Goal: Information Seeking & Learning: Check status

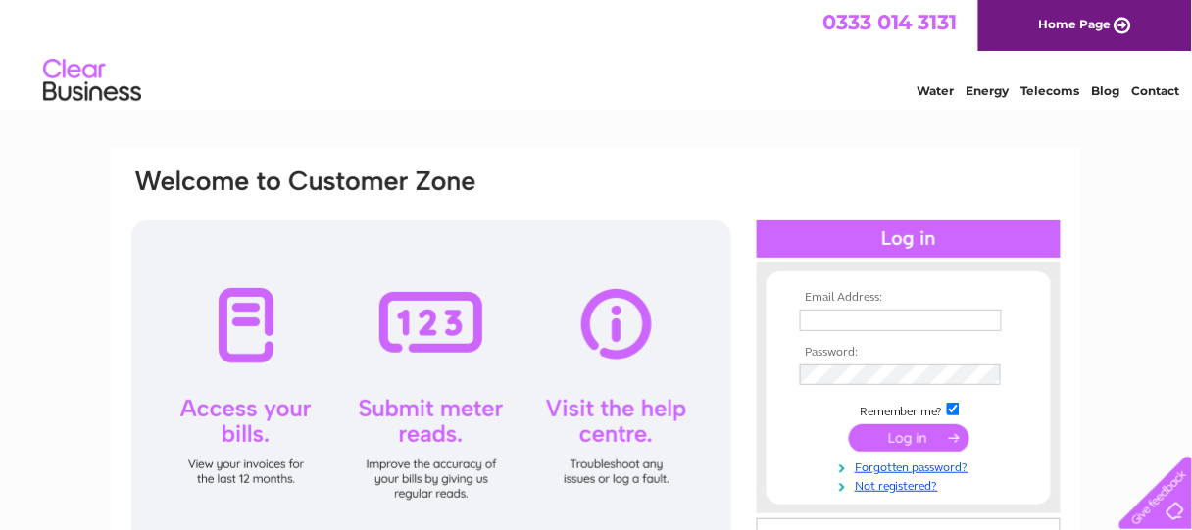
type input "petebrooks@blueyonder.co.uk"
click at [889, 429] on input "submit" at bounding box center [909, 437] width 121 height 27
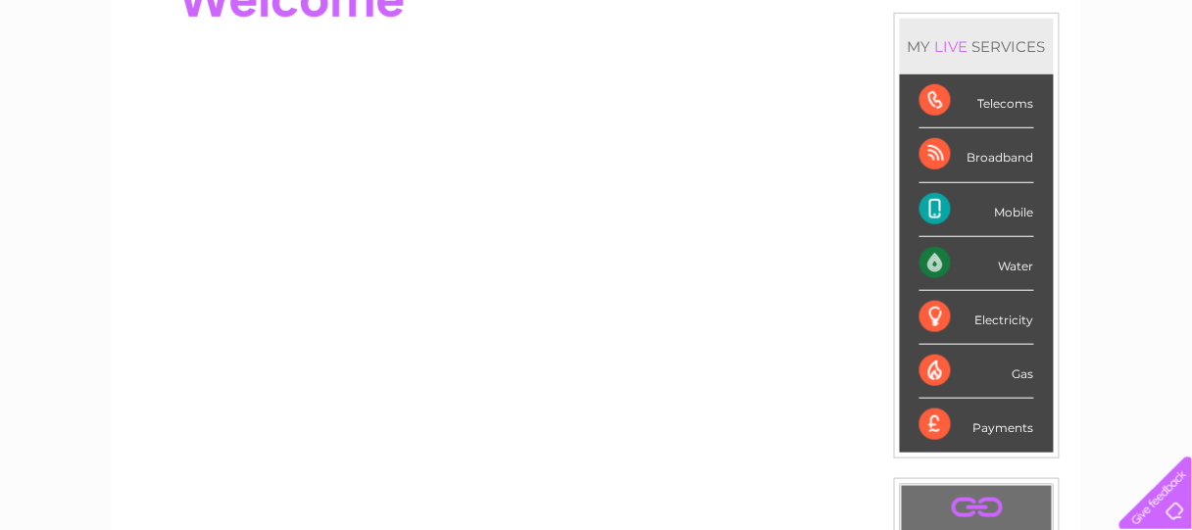
scroll to position [130, 0]
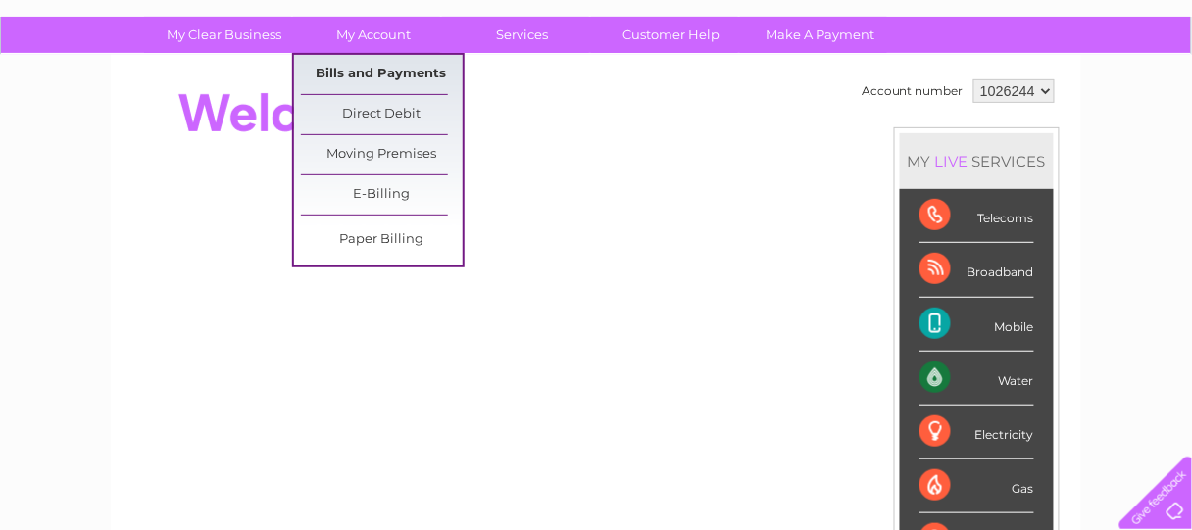
click at [389, 73] on link "Bills and Payments" at bounding box center [382, 74] width 162 height 39
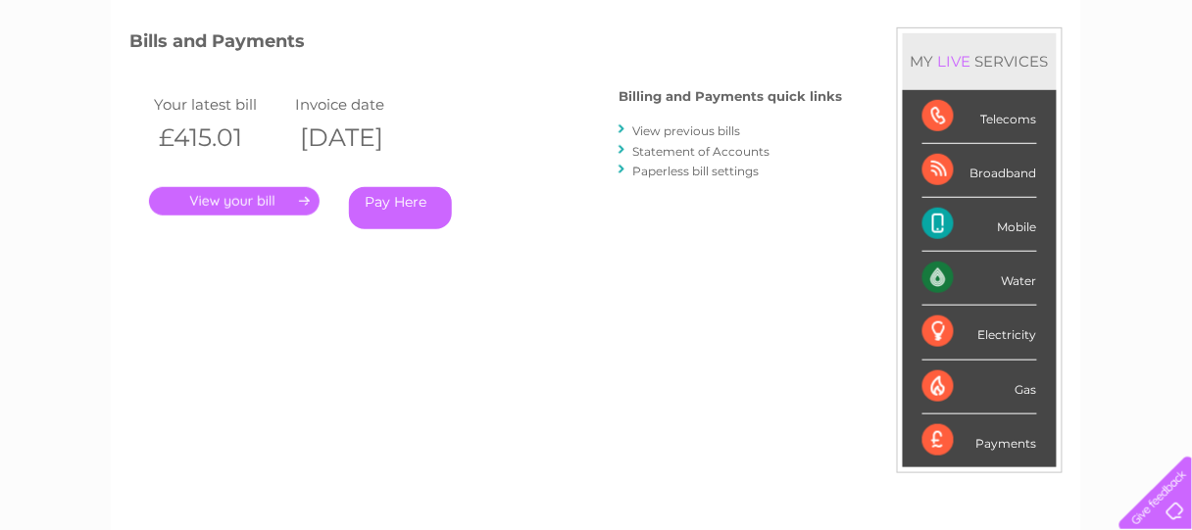
scroll to position [261, 0]
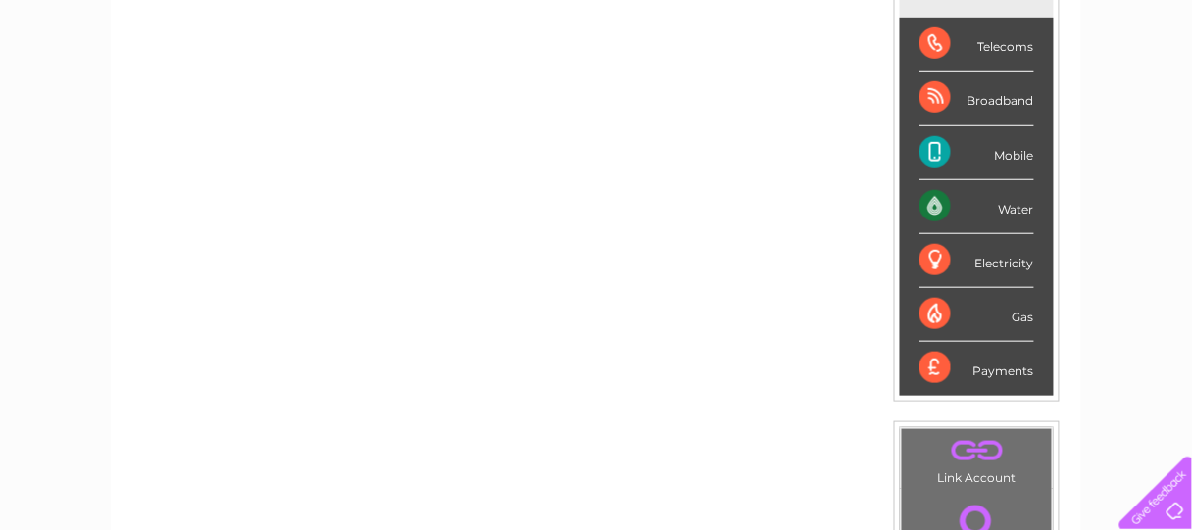
scroll to position [73, 0]
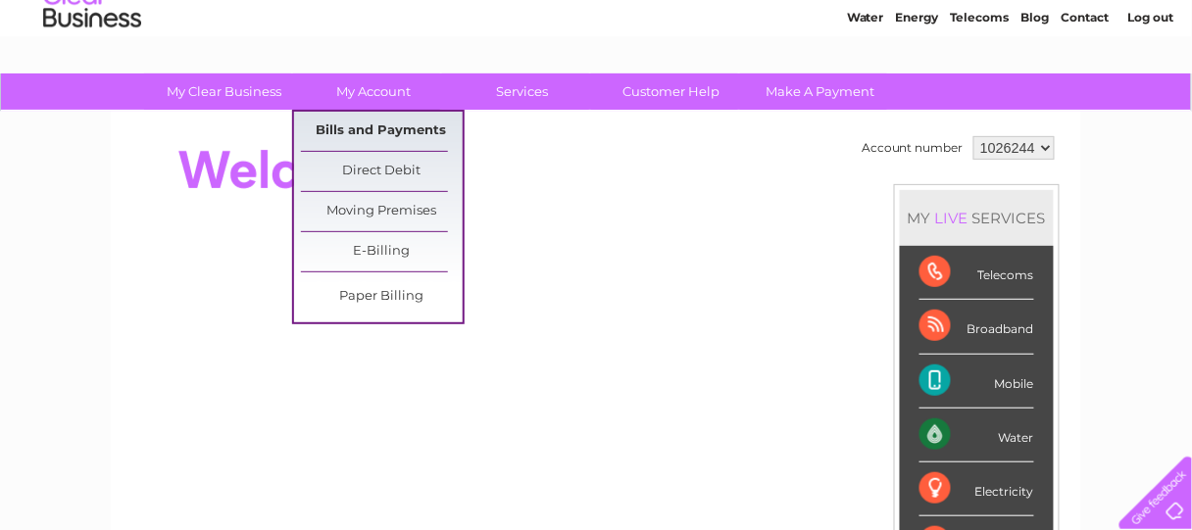
click at [373, 125] on link "Bills and Payments" at bounding box center [382, 131] width 162 height 39
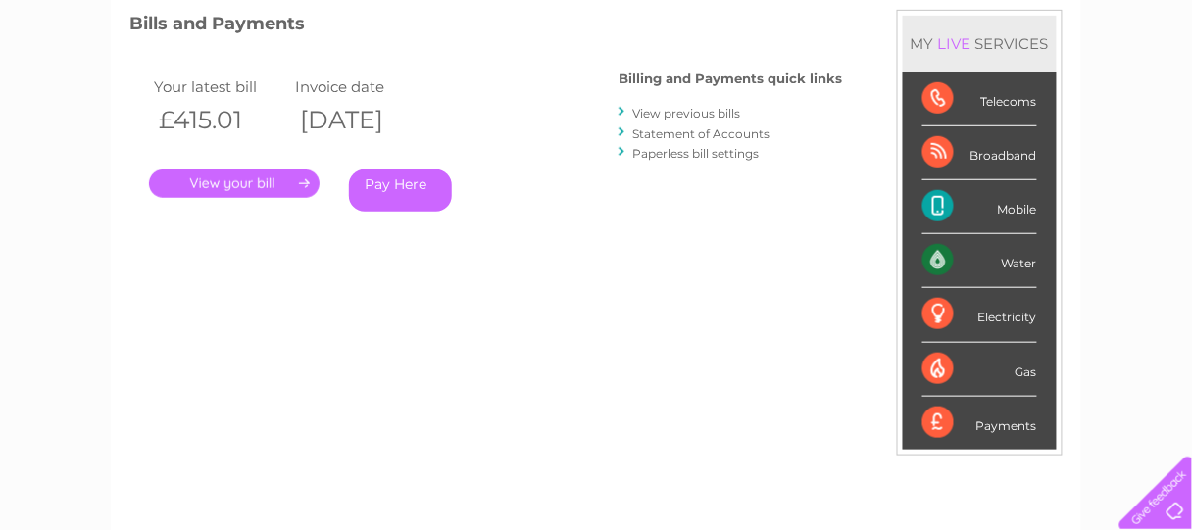
scroll to position [261, 0]
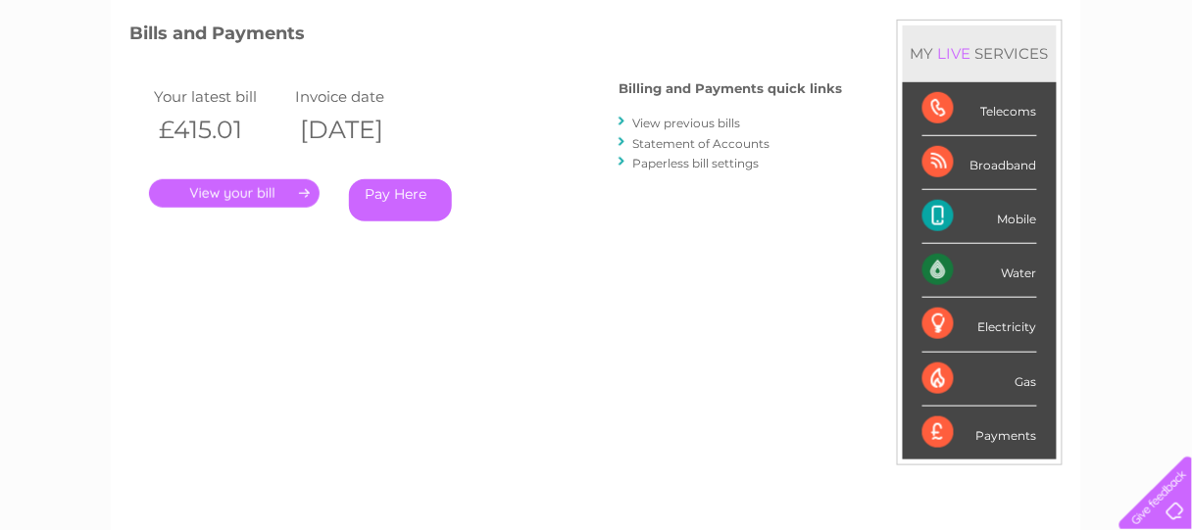
click at [938, 274] on div "Water" at bounding box center [979, 271] width 115 height 54
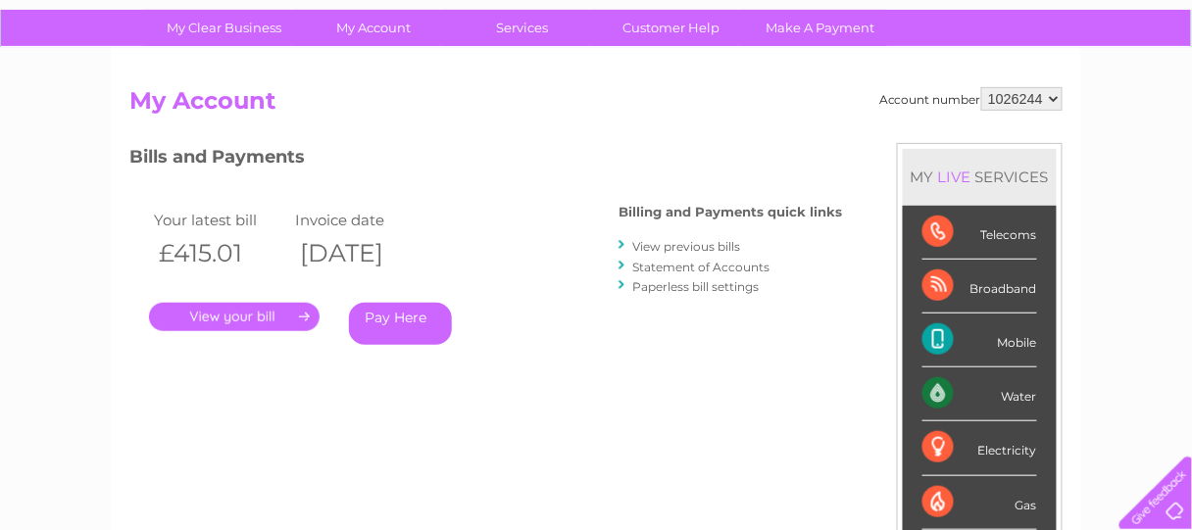
scroll to position [0, 0]
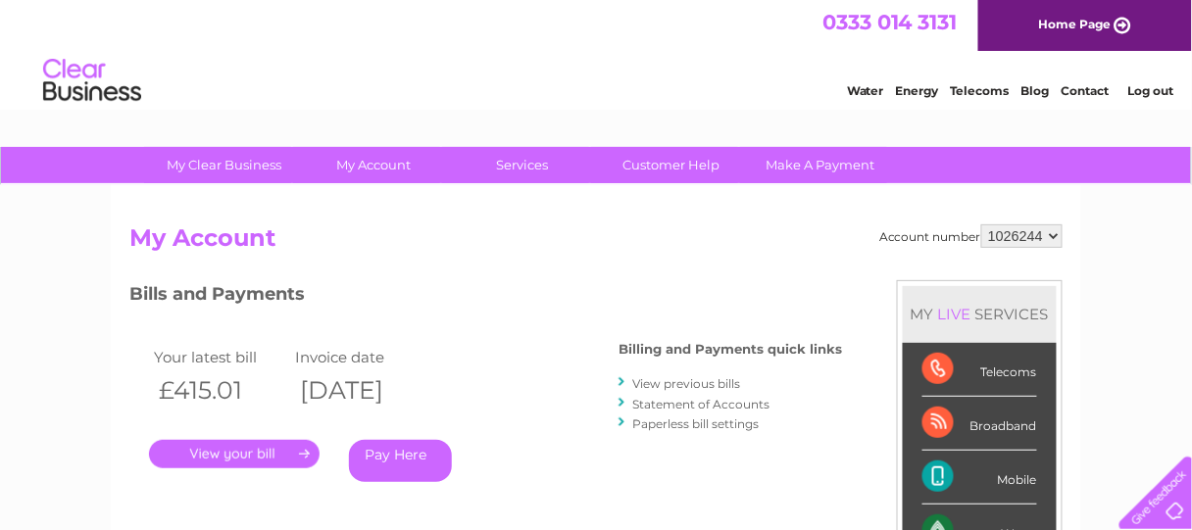
click at [863, 93] on link "Water" at bounding box center [865, 90] width 37 height 15
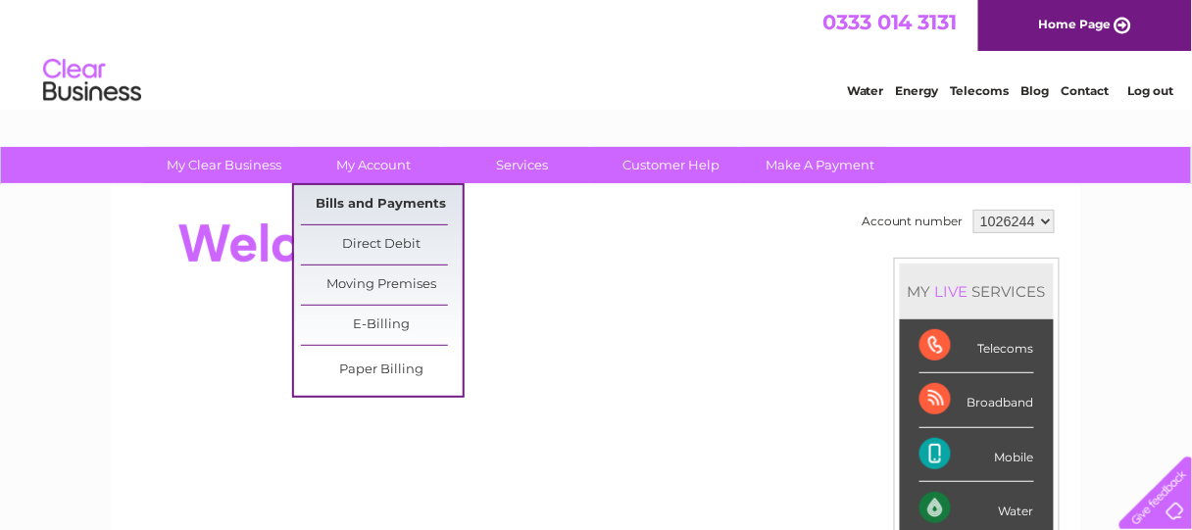
click at [388, 207] on link "Bills and Payments" at bounding box center [382, 204] width 162 height 39
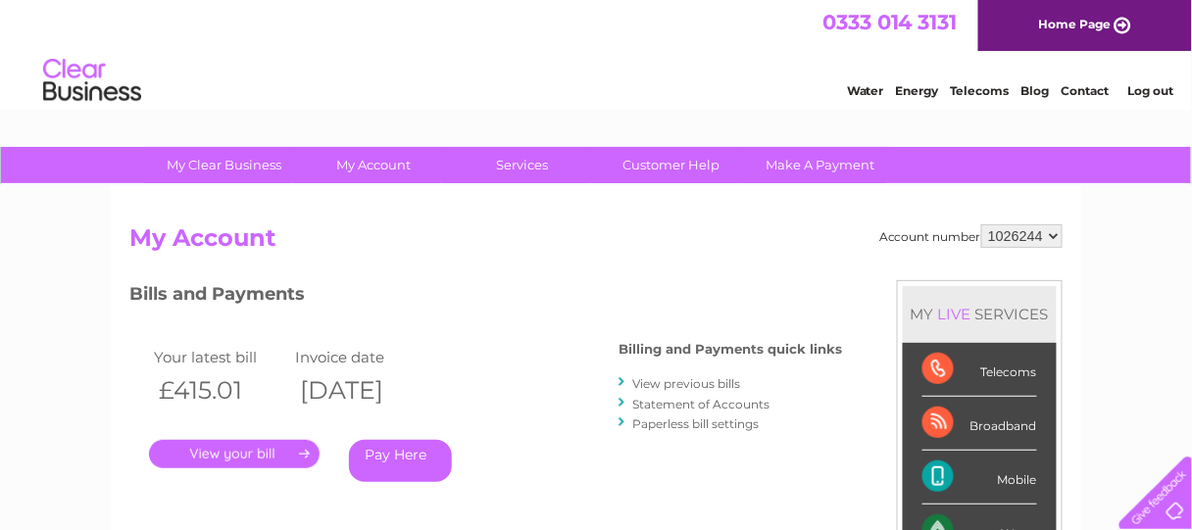
click at [235, 461] on link "." at bounding box center [234, 454] width 170 height 28
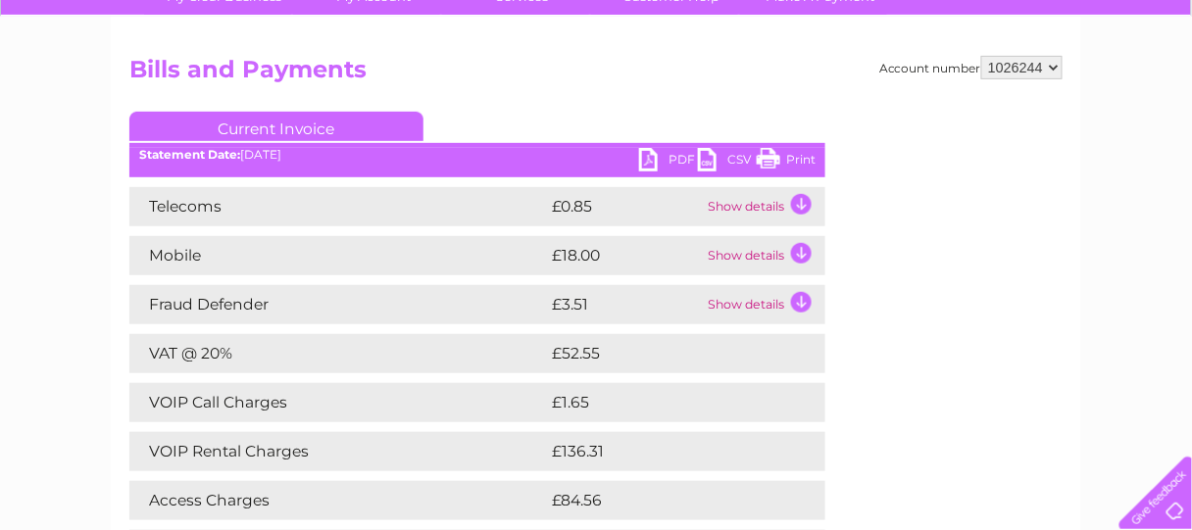
scroll to position [130, 0]
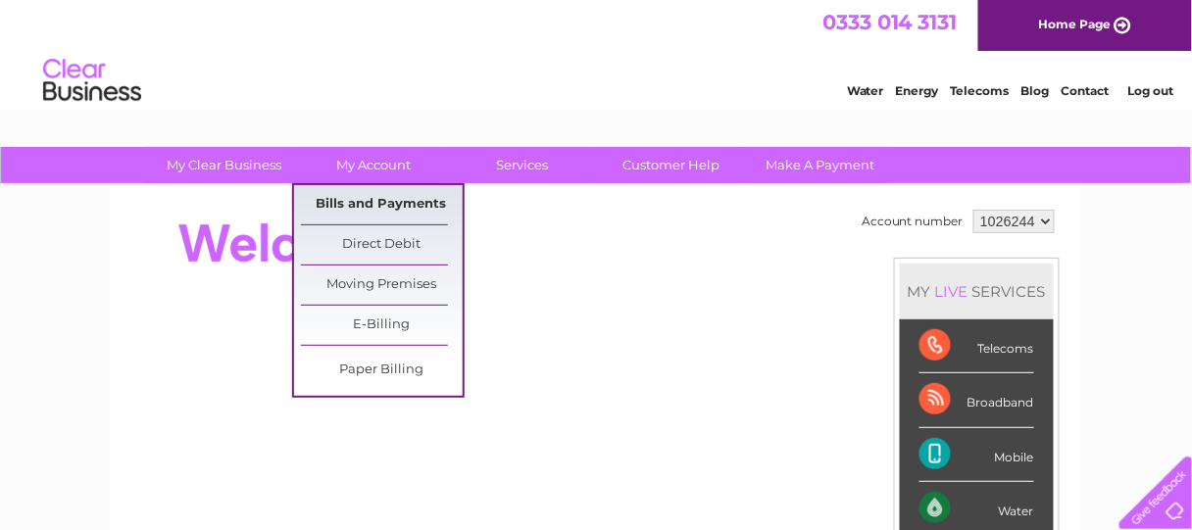
click at [395, 206] on link "Bills and Payments" at bounding box center [382, 204] width 162 height 39
click at [375, 208] on link "Bills and Payments" at bounding box center [382, 204] width 162 height 39
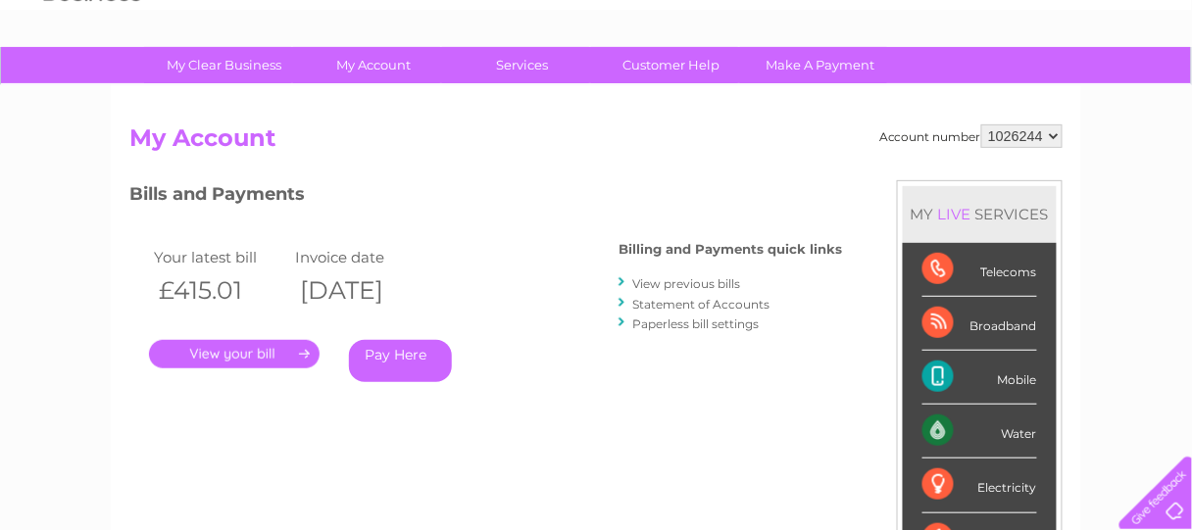
scroll to position [130, 0]
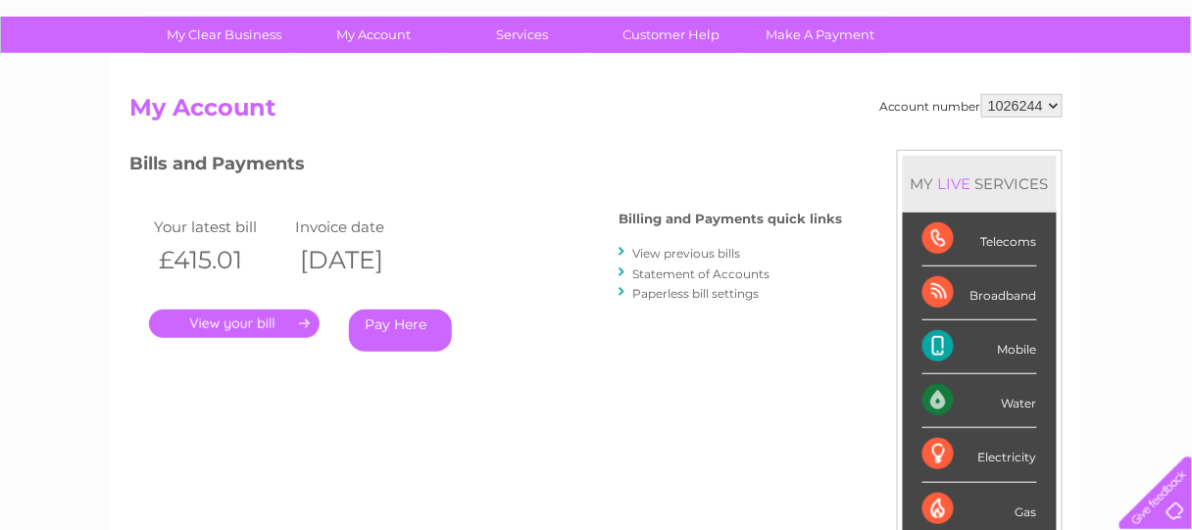
click at [220, 322] on link "." at bounding box center [234, 324] width 170 height 28
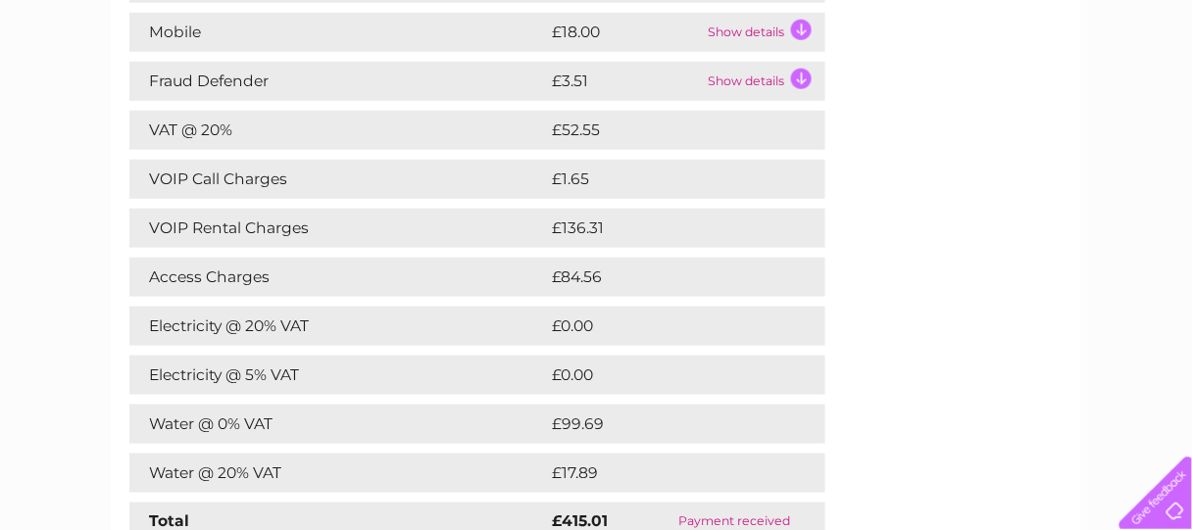
scroll to position [522, 0]
